Goal: Navigation & Orientation: Find specific page/section

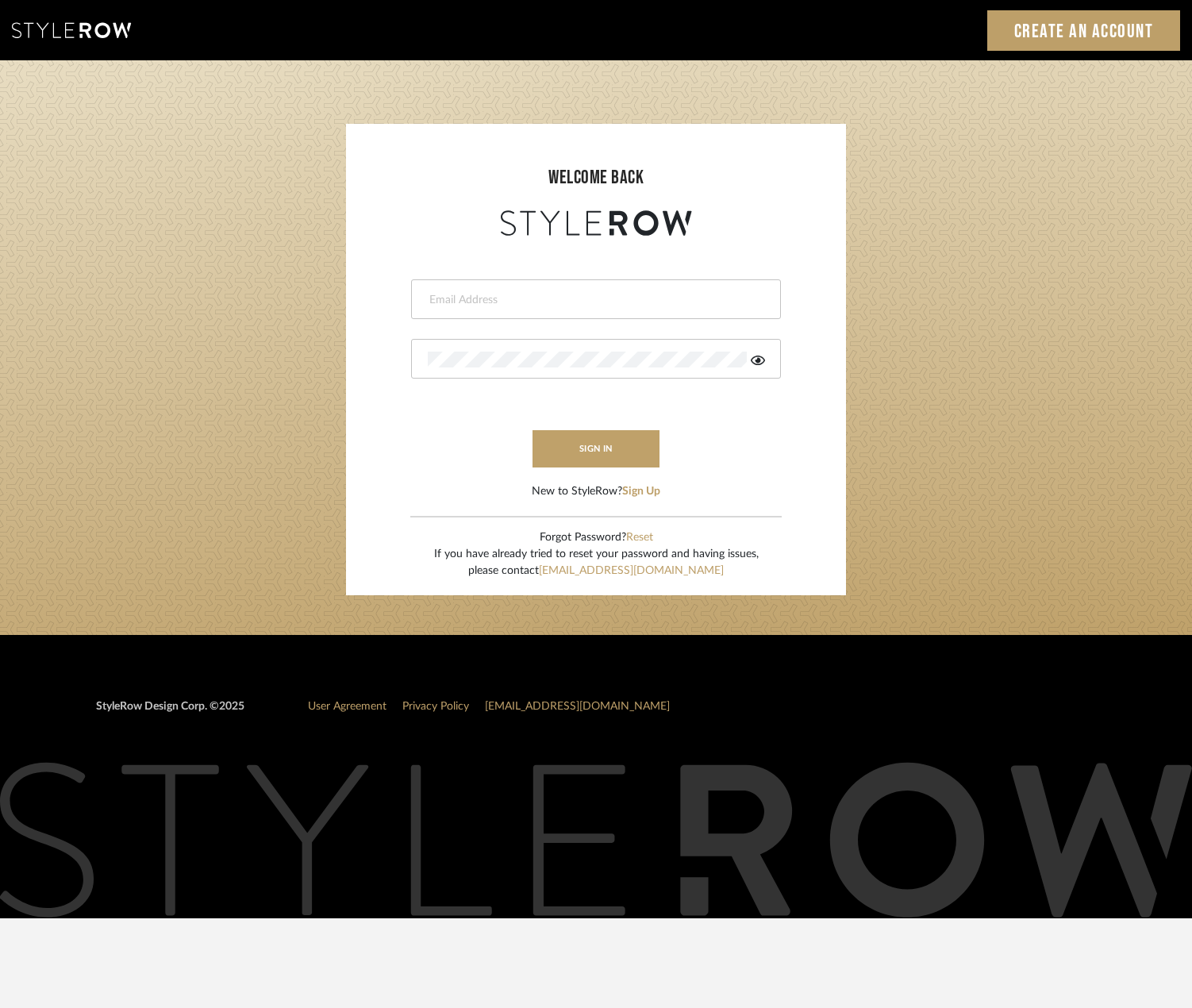
type input "[PERSON_NAME][EMAIL_ADDRESS][DOMAIN_NAME]"
click at [577, 456] on button "sign in" at bounding box center [596, 449] width 127 height 37
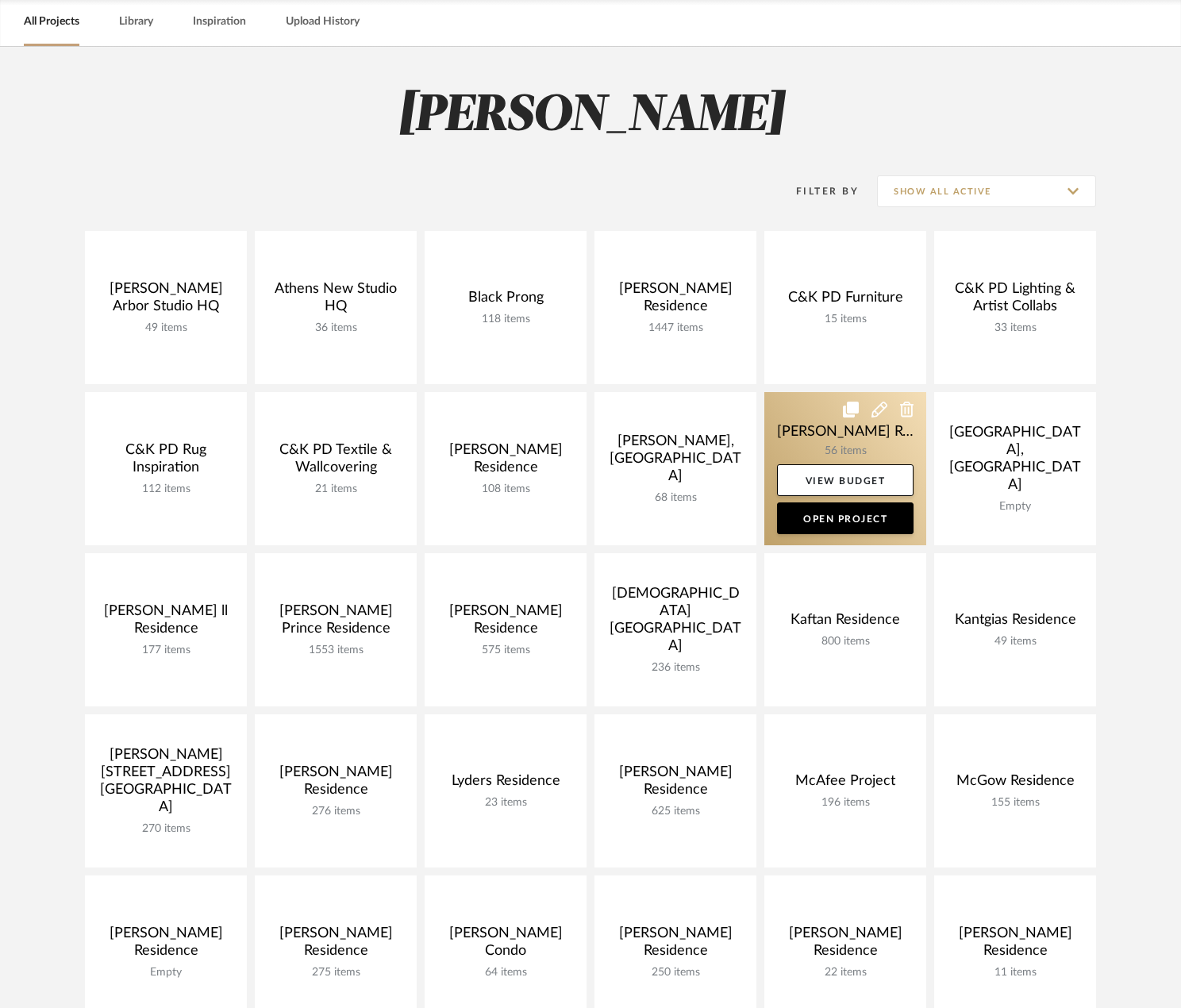
scroll to position [79, 0]
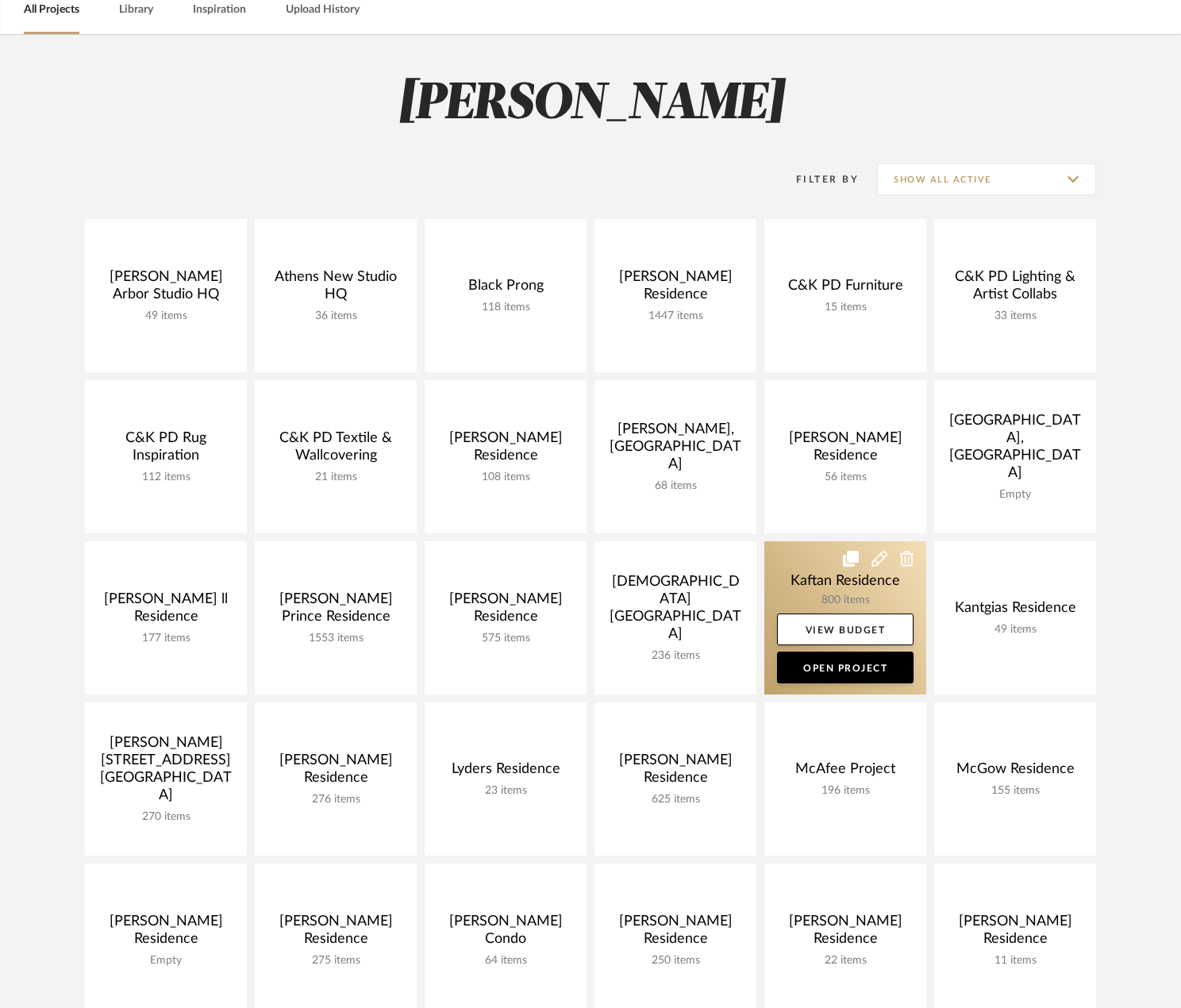
click at [829, 603] on link at bounding box center [844, 618] width 161 height 154
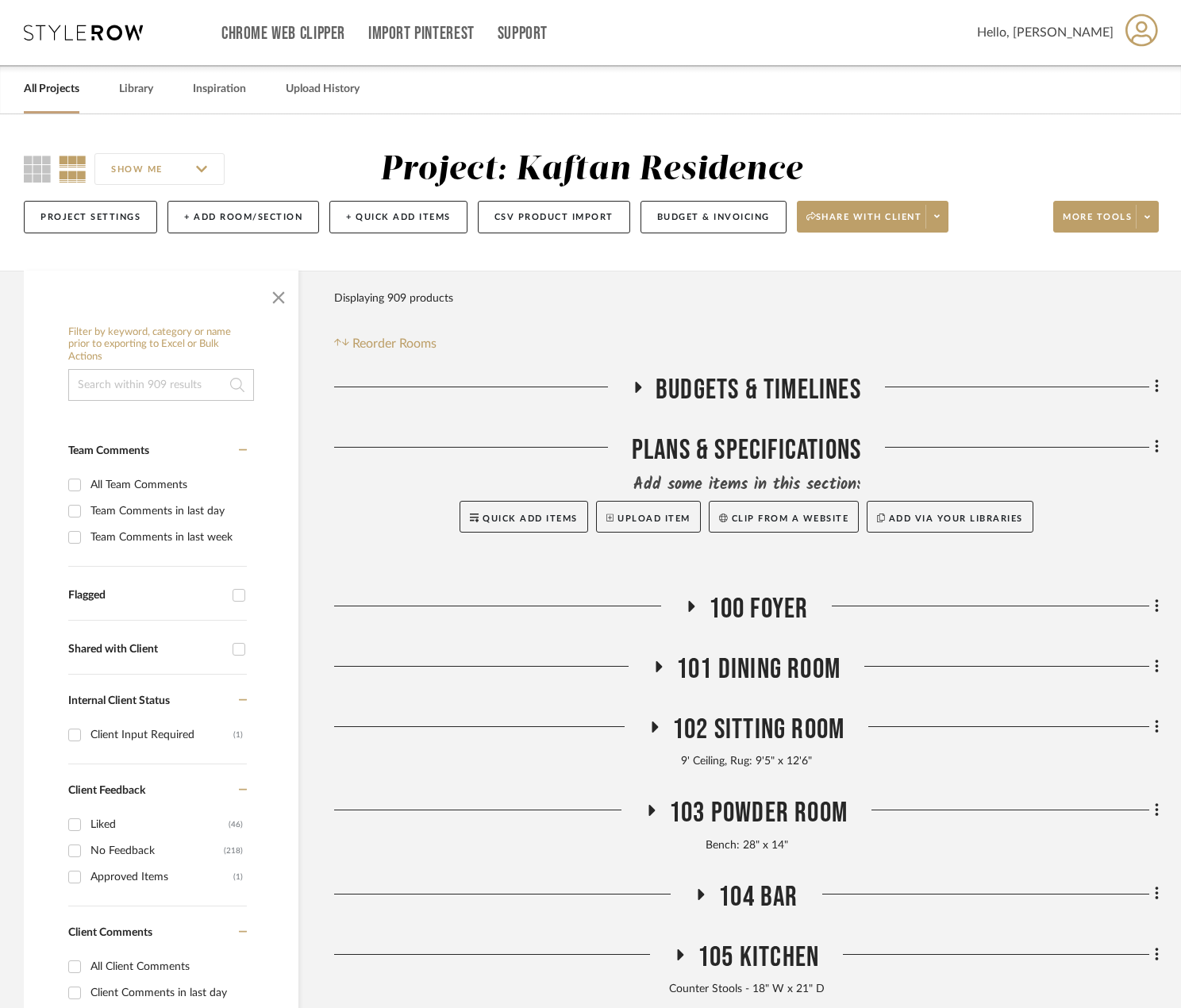
click at [702, 373] on span "Budgets & Timelines" at bounding box center [758, 389] width 205 height 34
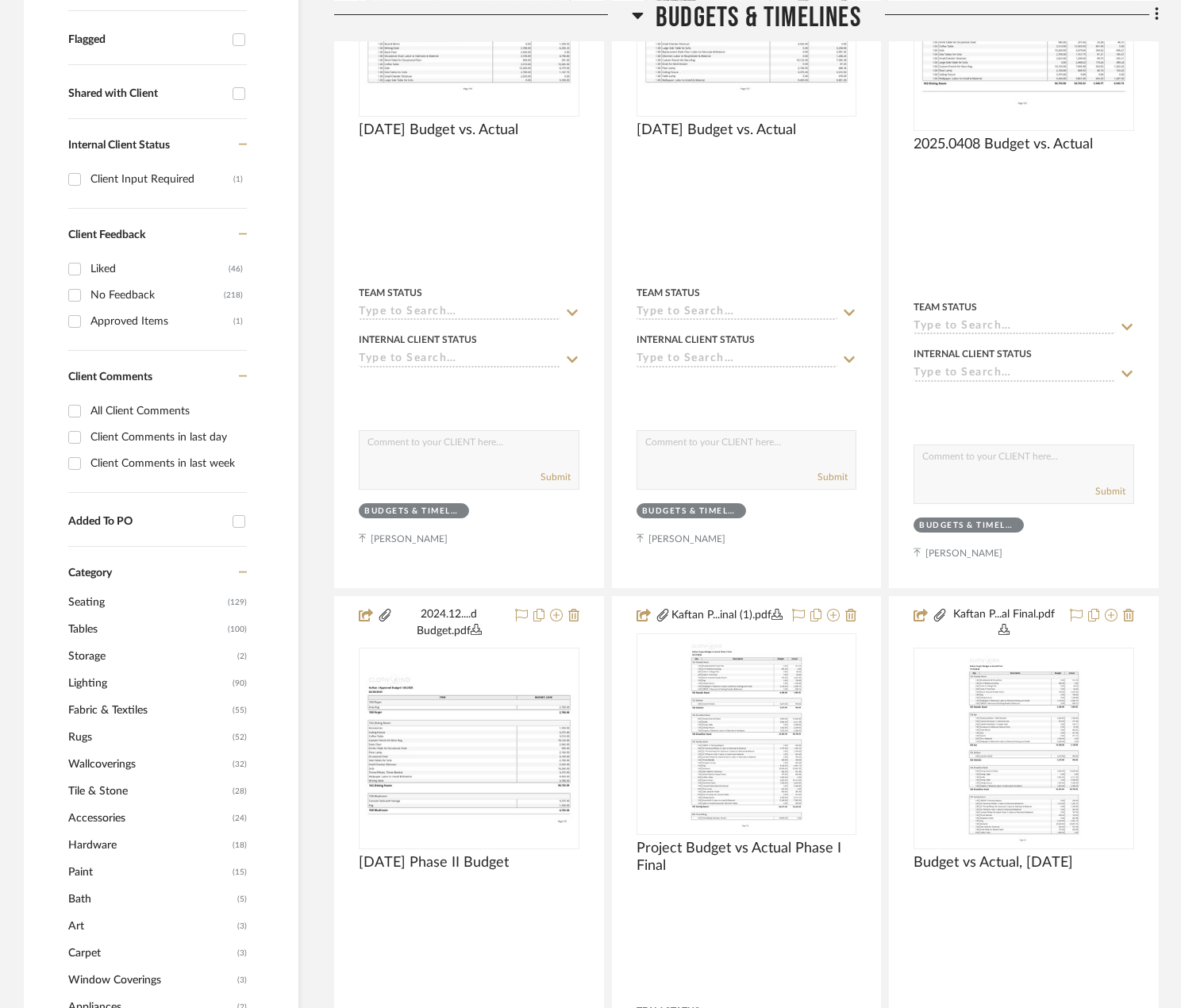
scroll to position [794, 0]
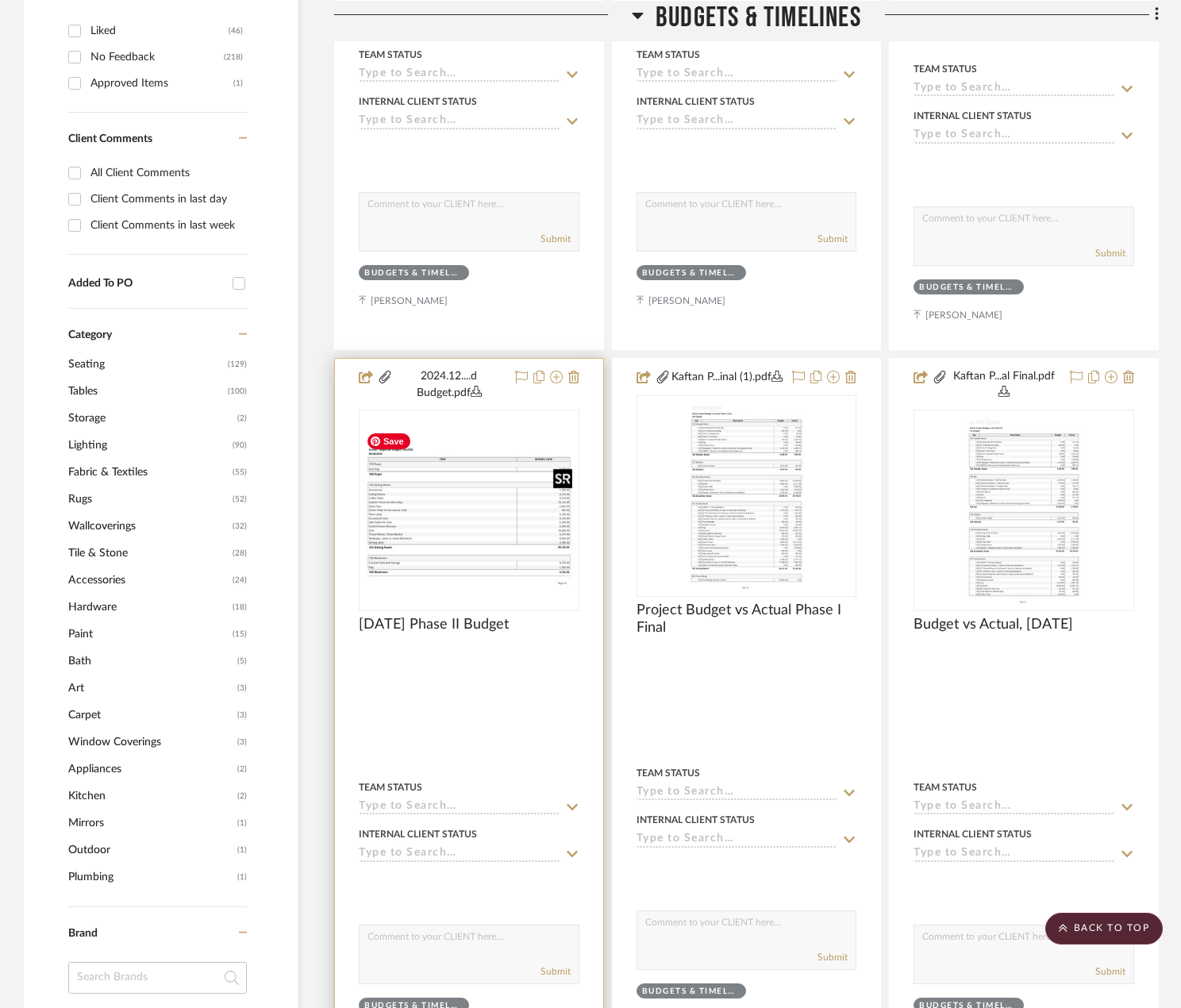
click at [465, 570] on img "0" at bounding box center [469, 510] width 217 height 167
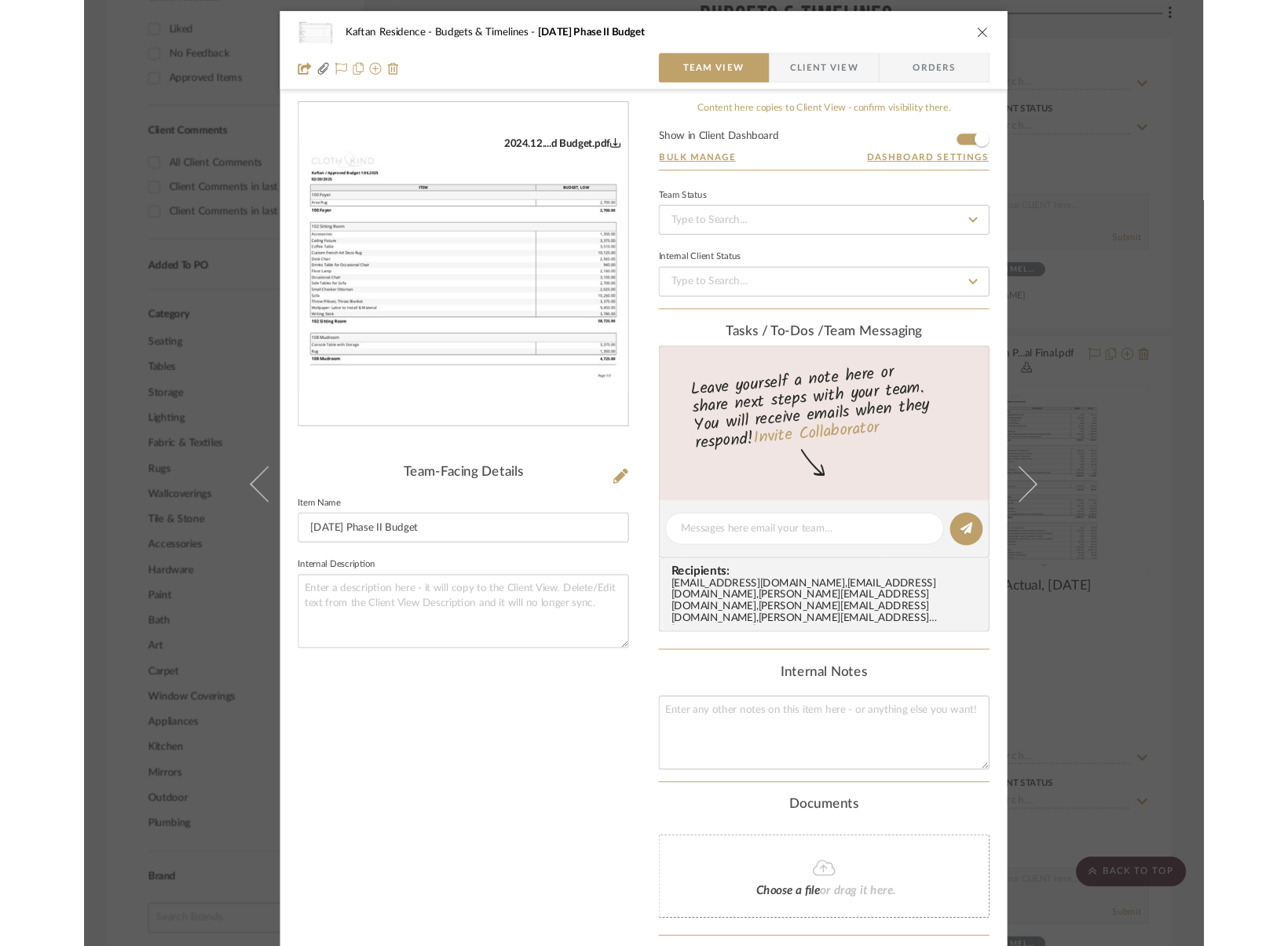
scroll to position [131, 0]
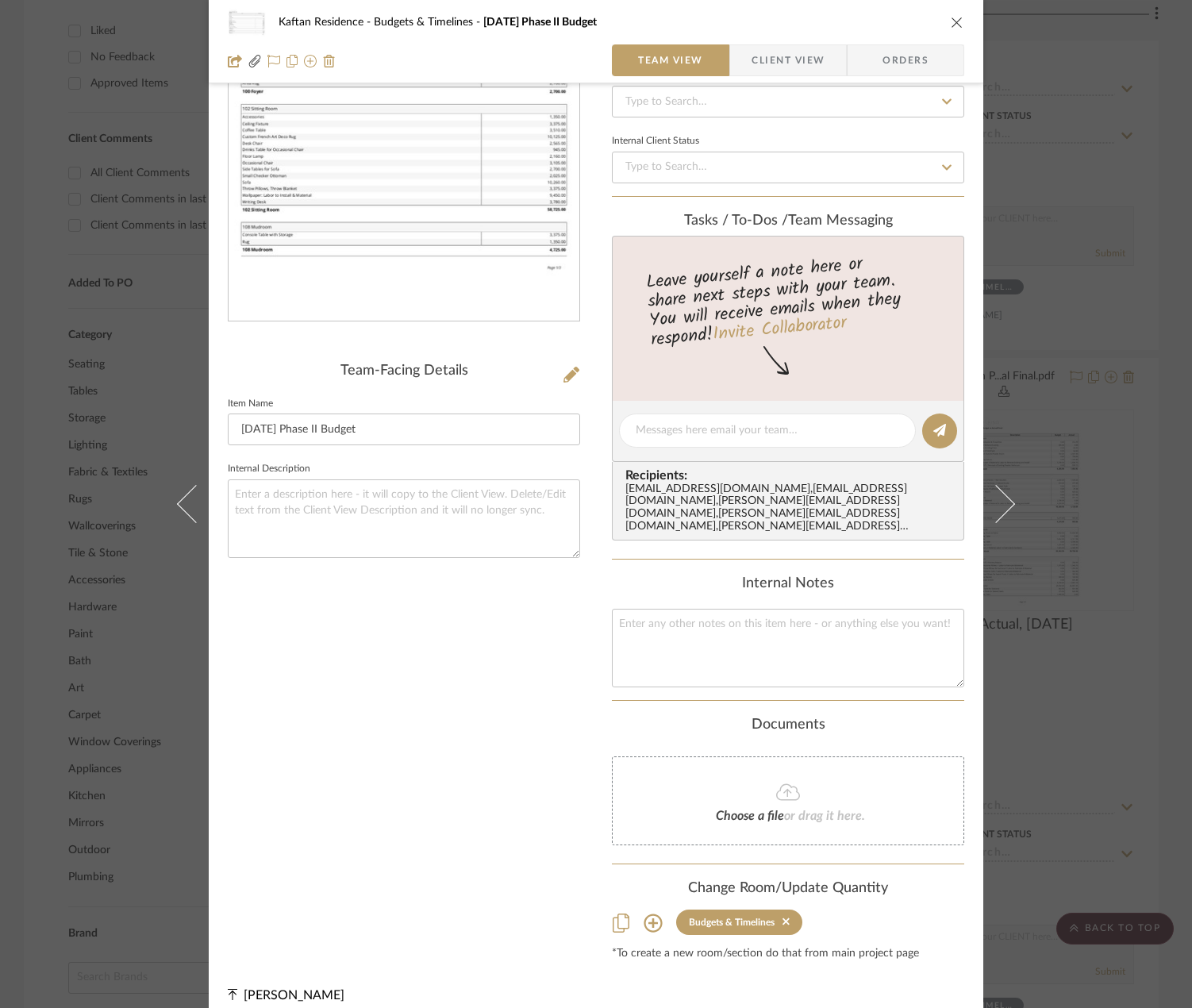
click at [443, 181] on img "0" at bounding box center [404, 149] width 351 height 271
